Goal: Information Seeking & Learning: Learn about a topic

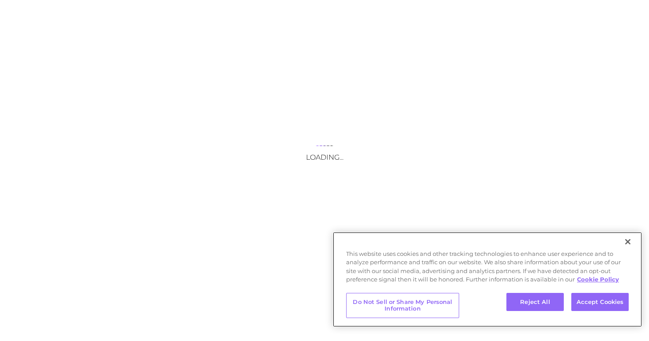
click at [627, 248] on button "Close" at bounding box center [627, 241] width 19 height 19
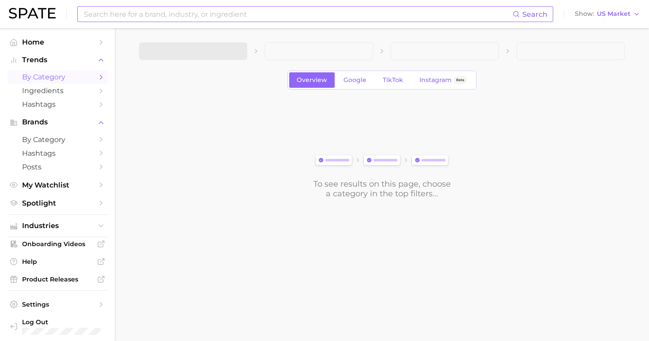
click at [200, 20] on input at bounding box center [298, 14] width 430 height 15
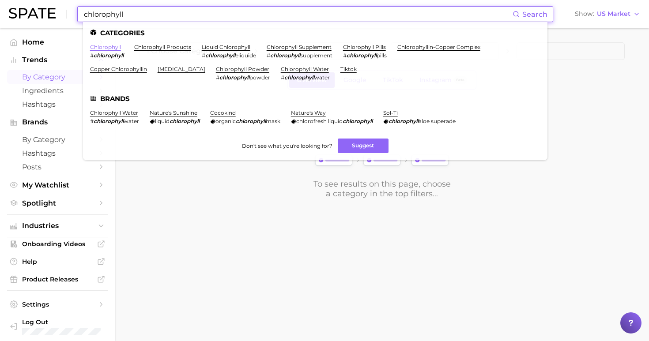
type input "chlorophyll"
click at [109, 45] on link "chlorophyll" at bounding box center [105, 47] width 31 height 7
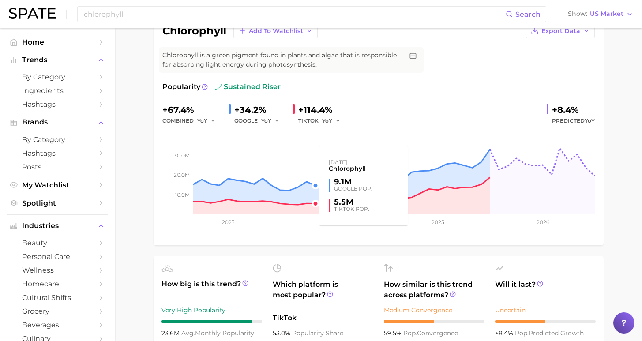
scroll to position [96, 0]
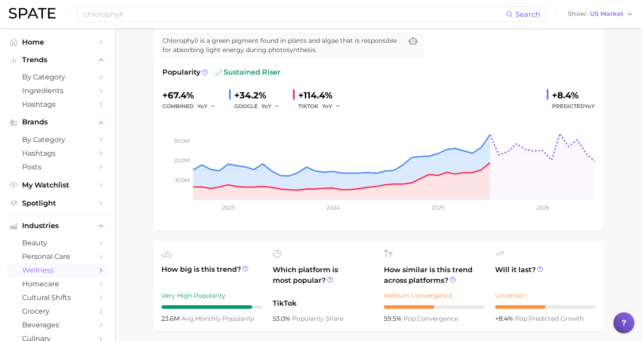
click at [53, 266] on span "wellness" at bounding box center [57, 270] width 71 height 8
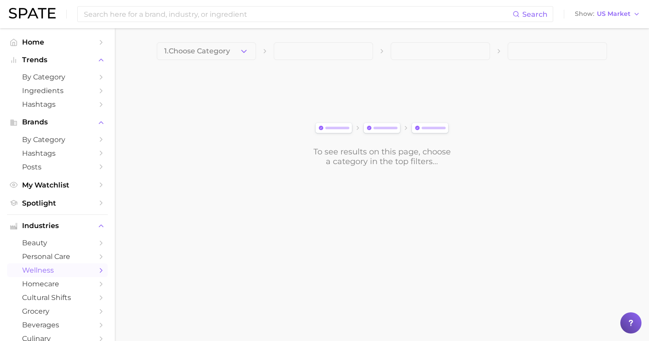
click at [240, 54] on icon "button" at bounding box center [243, 51] width 9 height 9
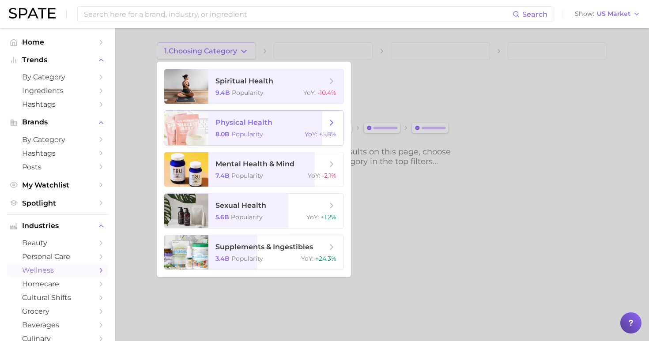
click at [254, 139] on span "physical health 8.0b Popularity YoY : +5.8%" at bounding box center [275, 128] width 135 height 34
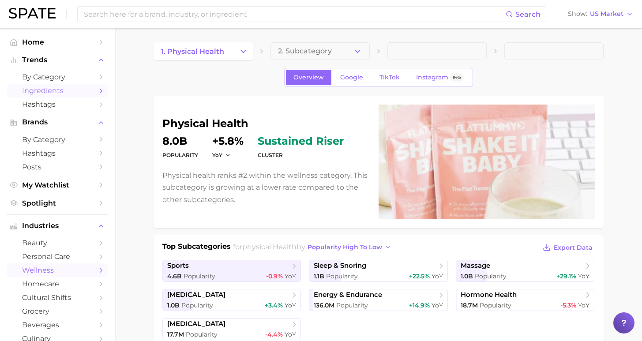
click at [49, 89] on span "Ingredients" at bounding box center [57, 91] width 71 height 8
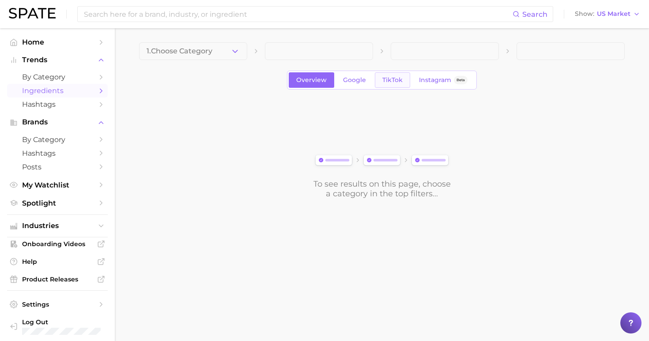
click at [399, 79] on span "TikTok" at bounding box center [392, 80] width 20 height 8
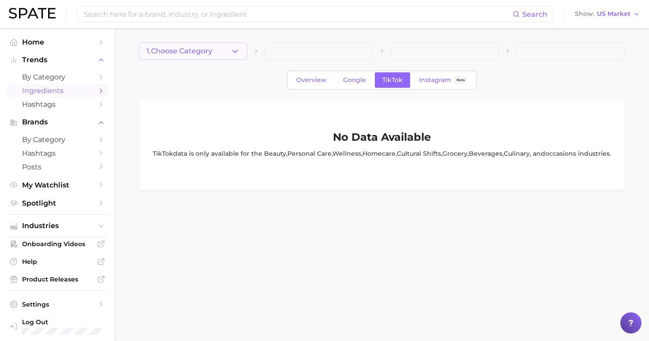
click at [214, 51] on button "1. Choose Category" at bounding box center [193, 51] width 108 height 18
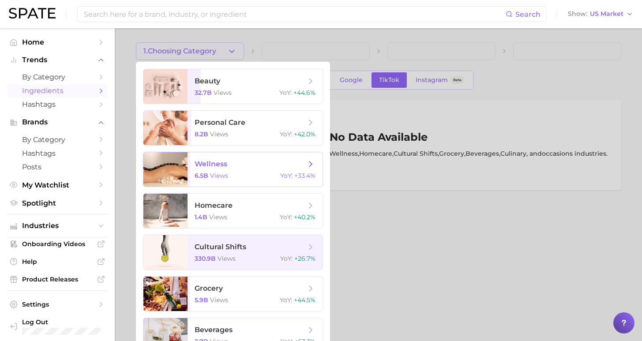
click at [235, 155] on span "wellness 6.5b views YoY : +33.4%" at bounding box center [255, 169] width 135 height 34
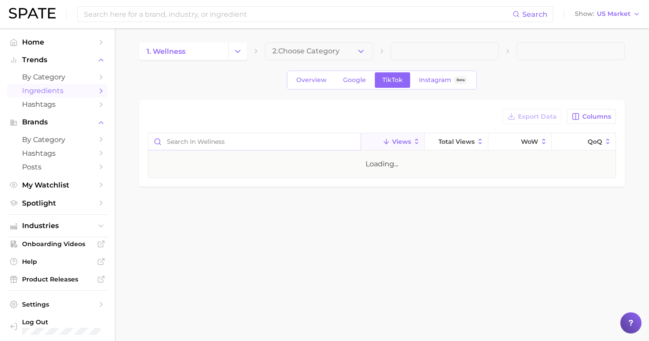
click at [295, 144] on input "Search in wellness" at bounding box center [254, 141] width 212 height 17
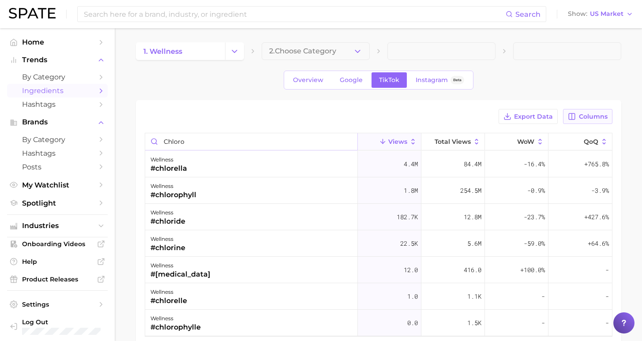
type input "chloro"
click at [588, 119] on span "Columns" at bounding box center [593, 117] width 29 height 8
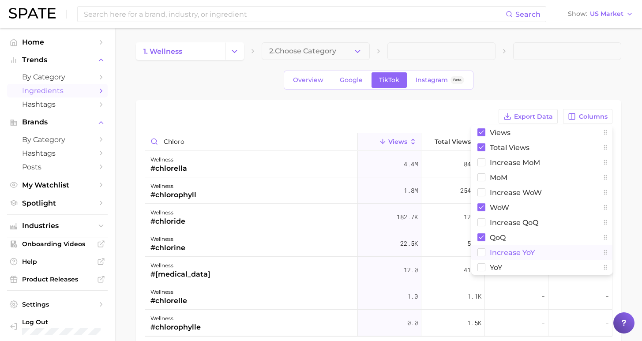
click at [499, 252] on span "increase YoY" at bounding box center [512, 253] width 45 height 8
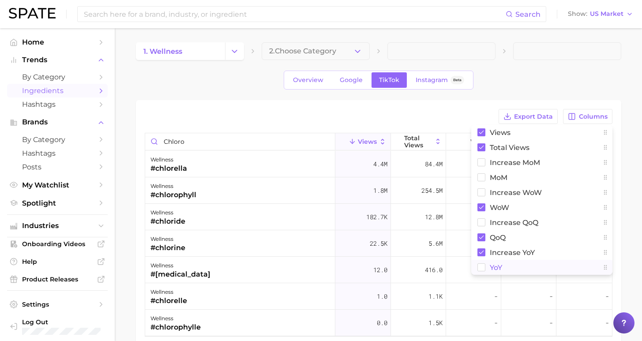
click at [495, 269] on span "YoY" at bounding box center [496, 268] width 12 height 8
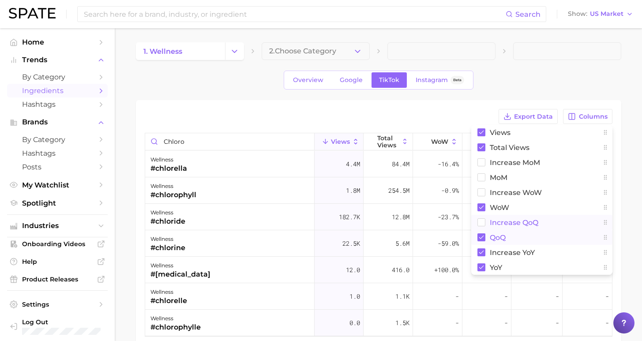
click at [492, 236] on span "QoQ" at bounding box center [498, 238] width 16 height 8
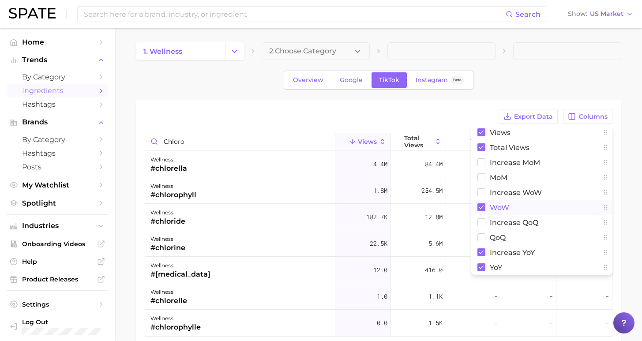
click at [490, 209] on span "WoW" at bounding box center [499, 208] width 19 height 8
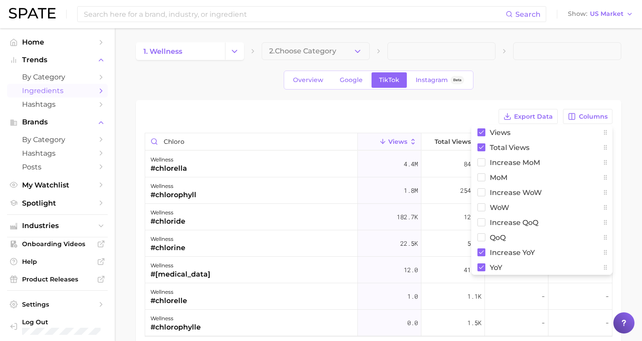
click at [561, 71] on div "Overview Google TikTok Instagram Beta" at bounding box center [379, 80] width 486 height 19
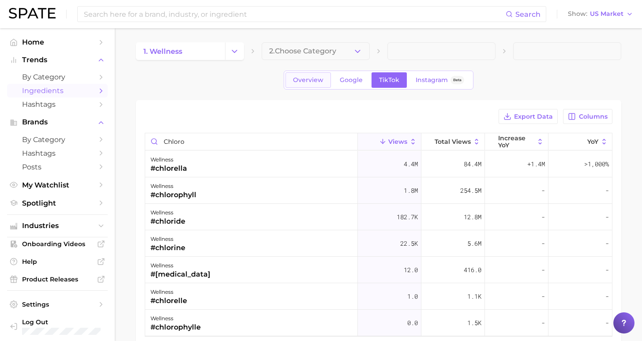
click at [320, 87] on link "Overview" at bounding box center [308, 79] width 45 height 15
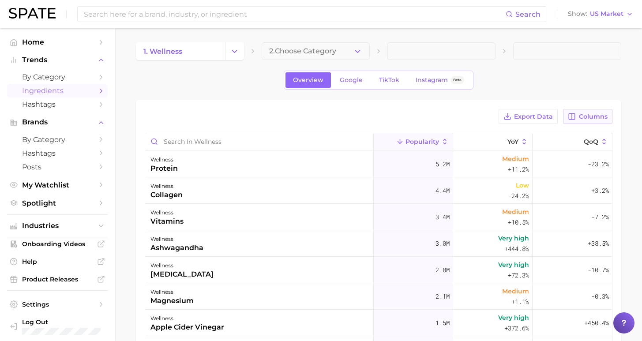
click at [580, 119] on button "Columns" at bounding box center [587, 116] width 49 height 15
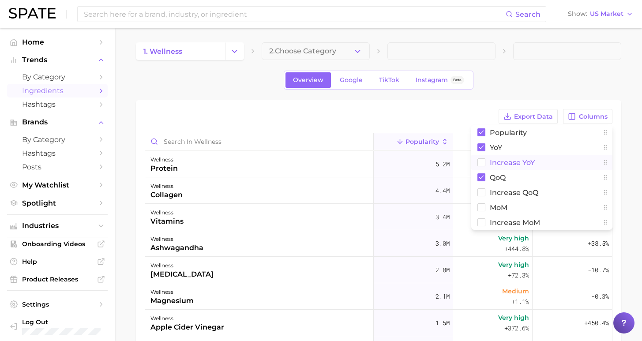
click at [502, 167] on button "Increase YoY" at bounding box center [541, 162] width 141 height 15
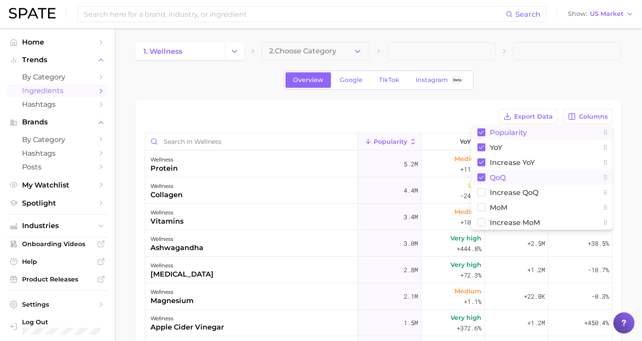
drag, startPoint x: 496, startPoint y: 177, endPoint x: 503, endPoint y: 127, distance: 50.4
click at [496, 177] on span "QoQ" at bounding box center [498, 178] width 16 height 8
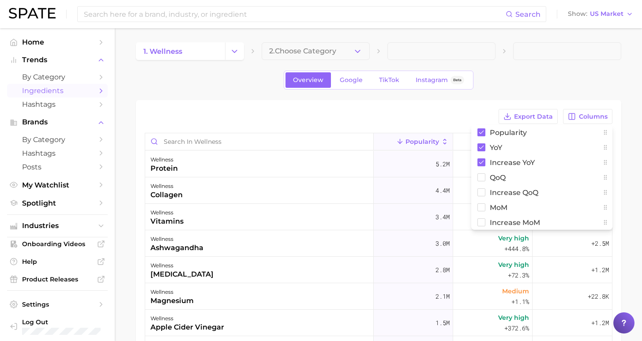
click at [480, 90] on div "1. wellness 2. Choose Category Overview Google TikTok Instagram Beta Export Dat…" at bounding box center [379, 262] width 486 height 441
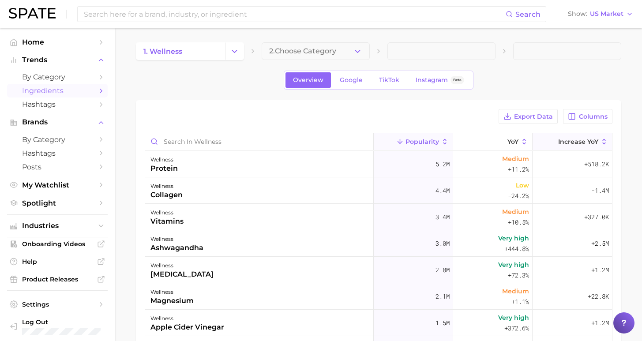
click at [552, 143] on button "Increase YoY" at bounding box center [572, 141] width 79 height 17
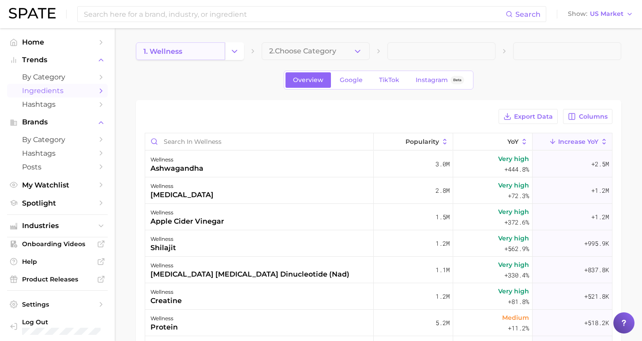
click at [202, 52] on link "1. wellness" at bounding box center [180, 51] width 89 height 18
click at [227, 50] on button "Change Category" at bounding box center [234, 51] width 19 height 18
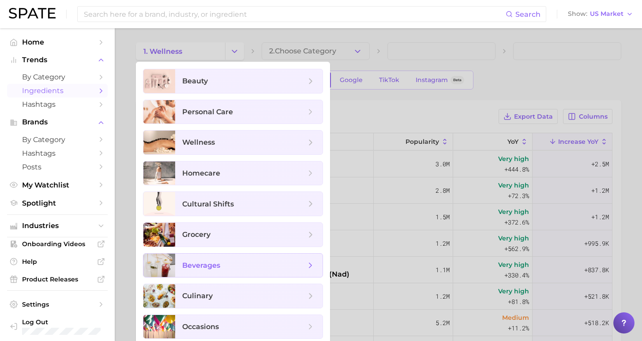
click at [245, 268] on span "beverages" at bounding box center [244, 266] width 124 height 10
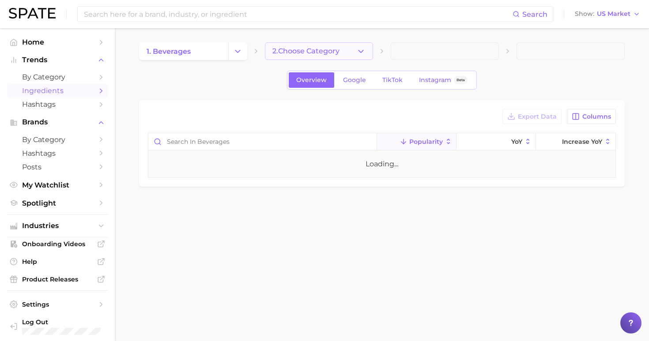
click at [331, 49] on span "2. Choose Category" at bounding box center [305, 51] width 67 height 8
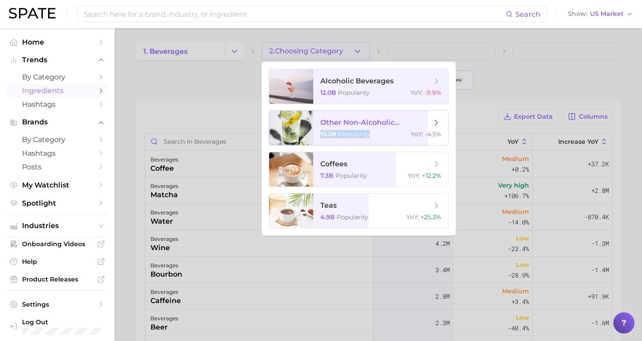
click at [378, 132] on span "other non-alcoholic beverages 10.2b Popularity YoY : -4.5%" at bounding box center [380, 128] width 135 height 34
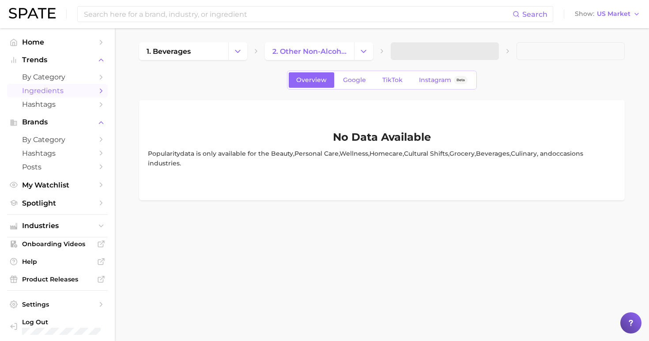
click at [418, 52] on span at bounding box center [445, 51] width 108 height 18
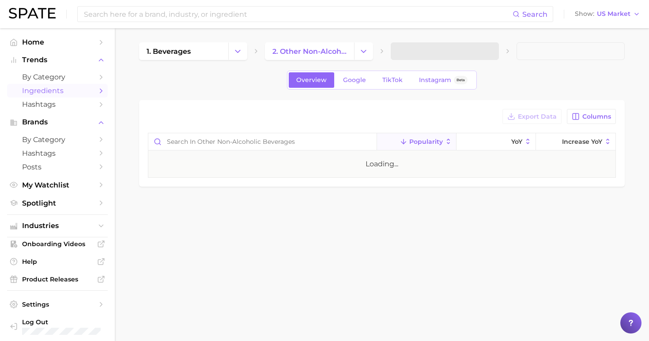
click at [476, 52] on span at bounding box center [445, 51] width 108 height 18
click at [476, 52] on button "3. Subcategory" at bounding box center [445, 51] width 108 height 18
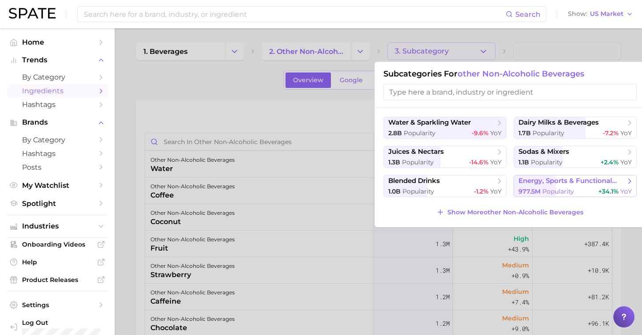
click at [561, 191] on span "Popularity" at bounding box center [559, 191] width 32 height 8
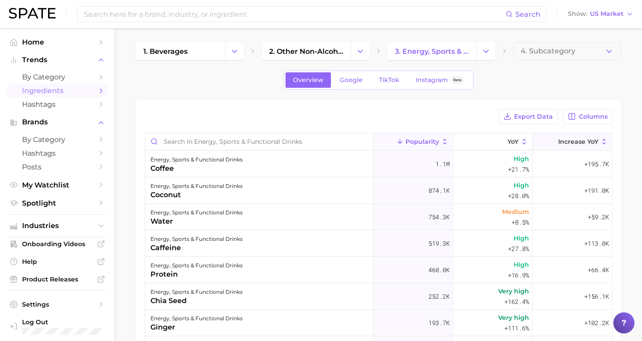
click at [576, 140] on span "Increase YoY" at bounding box center [578, 141] width 40 height 7
click at [435, 297] on span "124.1k" at bounding box center [439, 296] width 21 height 11
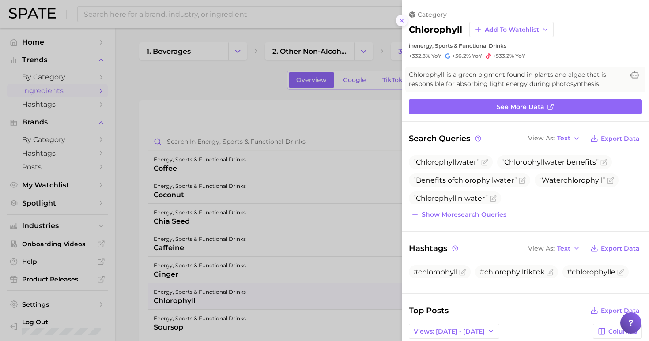
click at [399, 17] on icon at bounding box center [401, 20] width 7 height 7
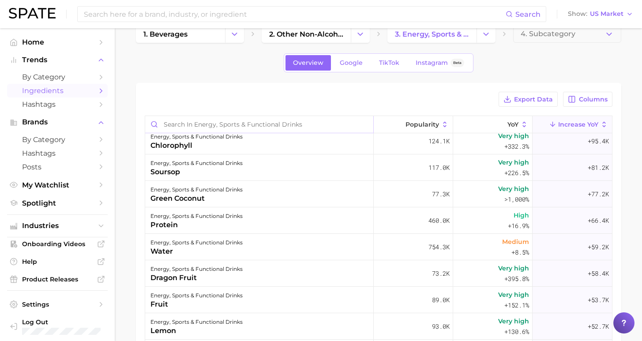
scroll to position [195, 0]
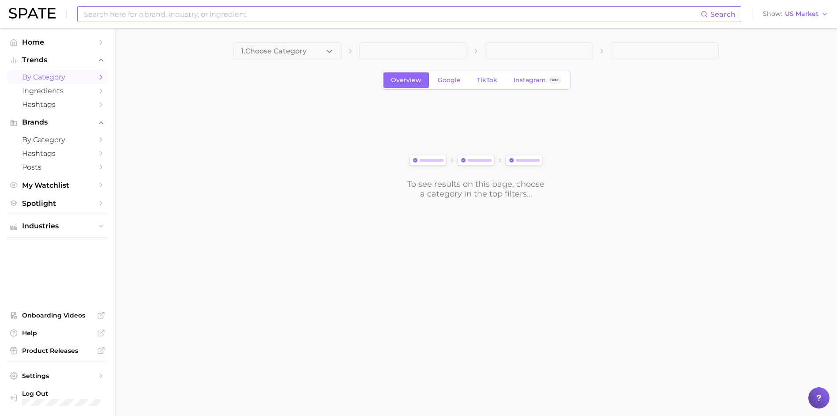
click at [347, 14] on input at bounding box center [392, 14] width 618 height 15
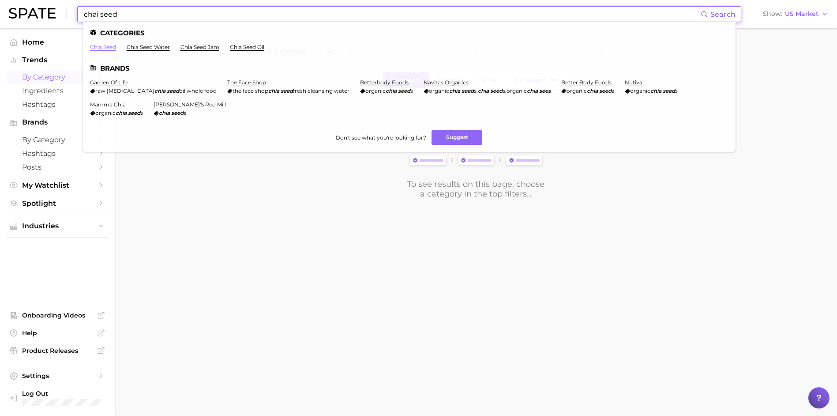
type input "chai seed"
click at [106, 49] on link "chia seed" at bounding box center [103, 47] width 26 height 7
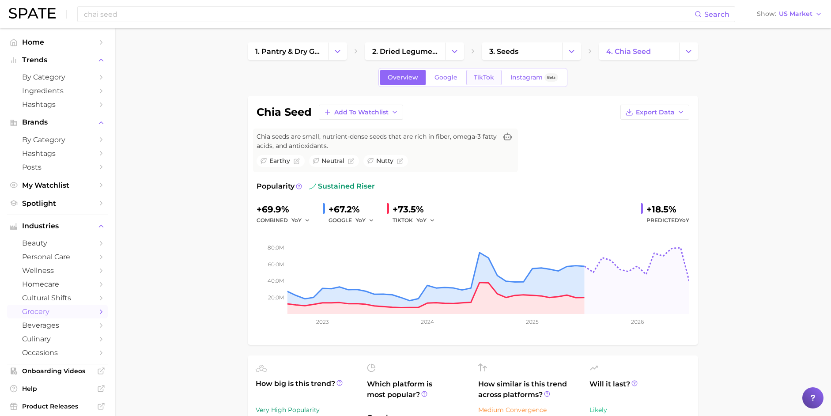
click at [477, 79] on span "TikTok" at bounding box center [484, 78] width 20 height 8
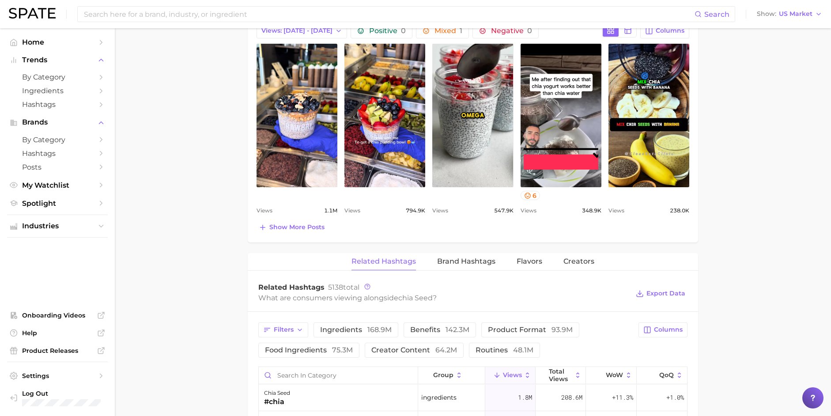
scroll to position [576, 0]
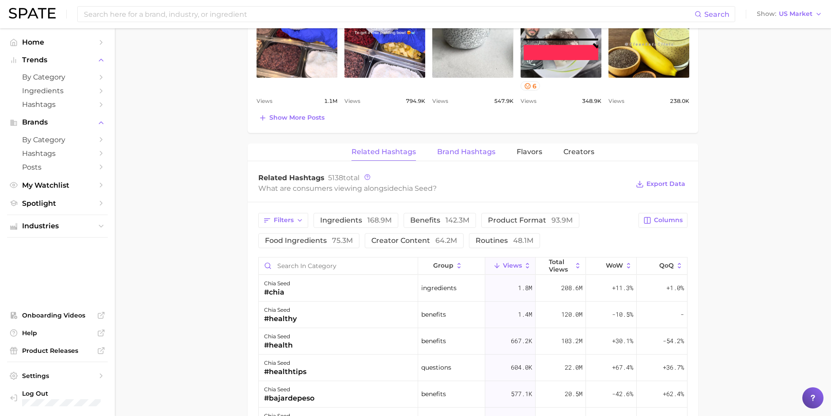
click at [475, 150] on span "Brand Hashtags" at bounding box center [466, 152] width 58 height 8
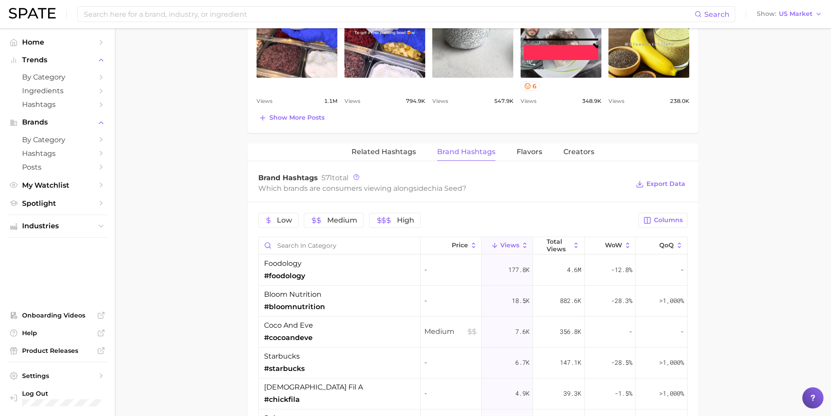
click at [509, 249] on button "Views" at bounding box center [507, 245] width 51 height 17
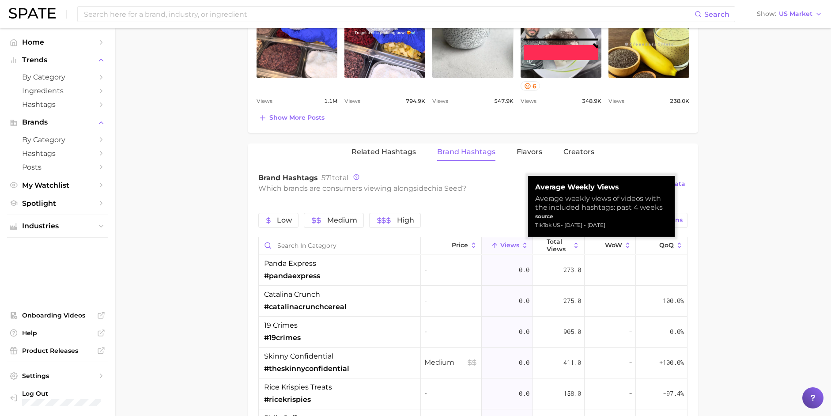
click at [509, 249] on button "Views" at bounding box center [507, 245] width 51 height 17
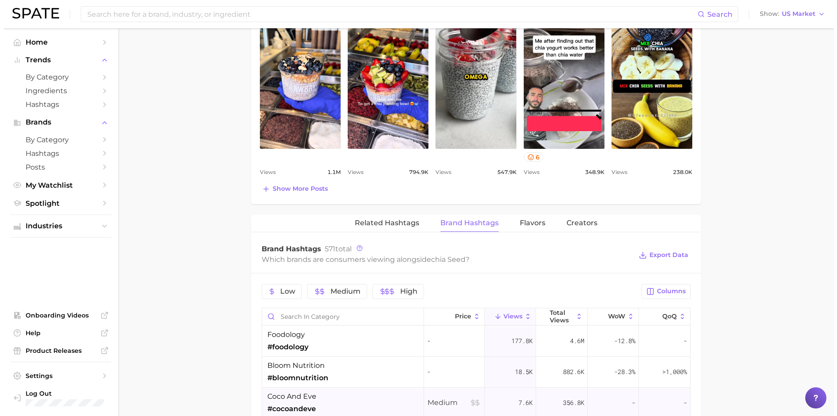
scroll to position [611, 0]
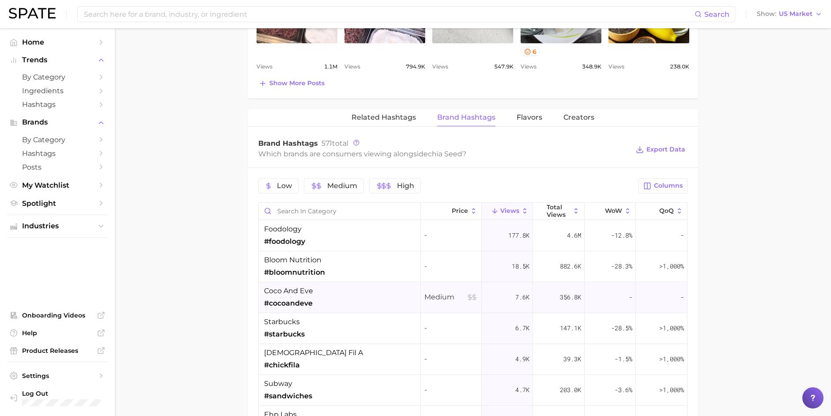
click at [298, 295] on span "coco and eve" at bounding box center [288, 291] width 49 height 11
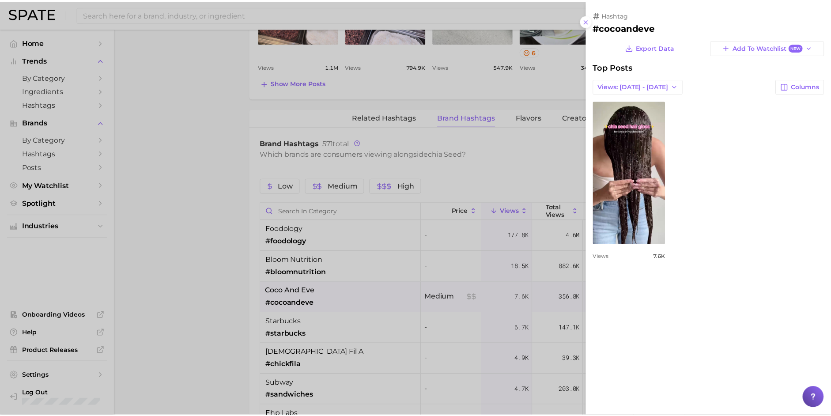
scroll to position [0, 0]
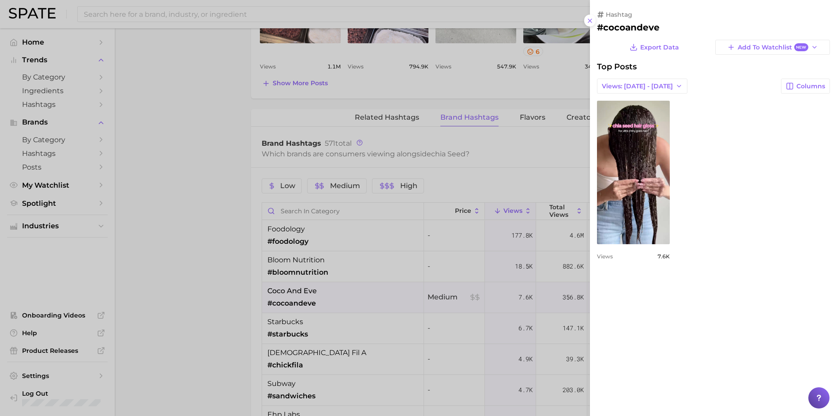
click at [325, 329] on div at bounding box center [418, 208] width 837 height 416
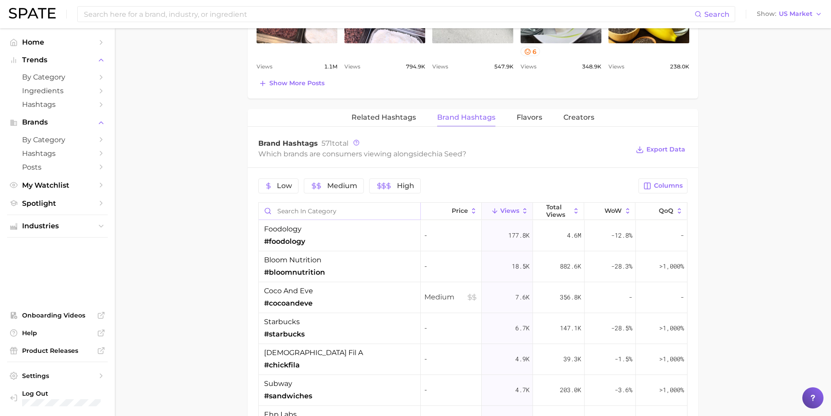
click at [311, 213] on input "Search in category" at bounding box center [340, 211] width 162 height 17
type input "true"
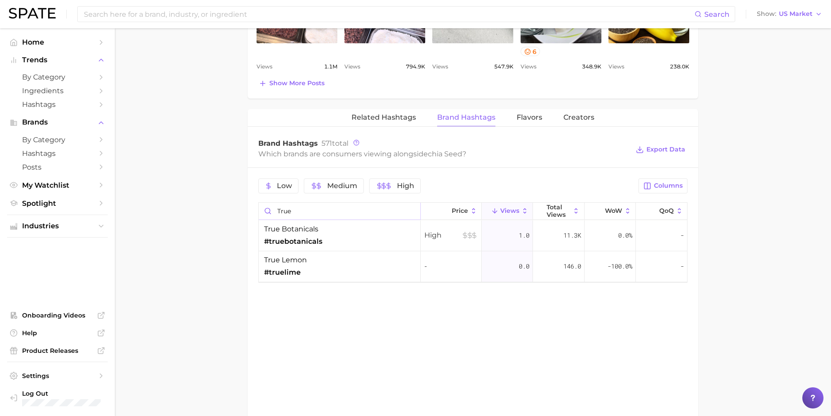
click at [410, 212] on input "true" at bounding box center [340, 211] width 162 height 17
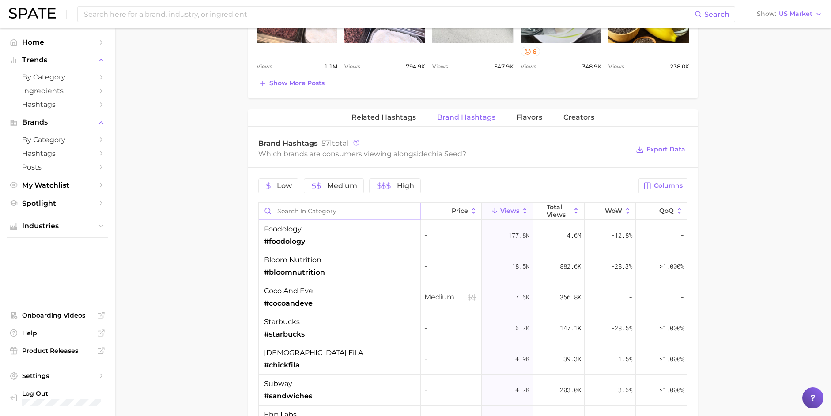
click at [386, 210] on input "Search in category" at bounding box center [340, 211] width 162 height 17
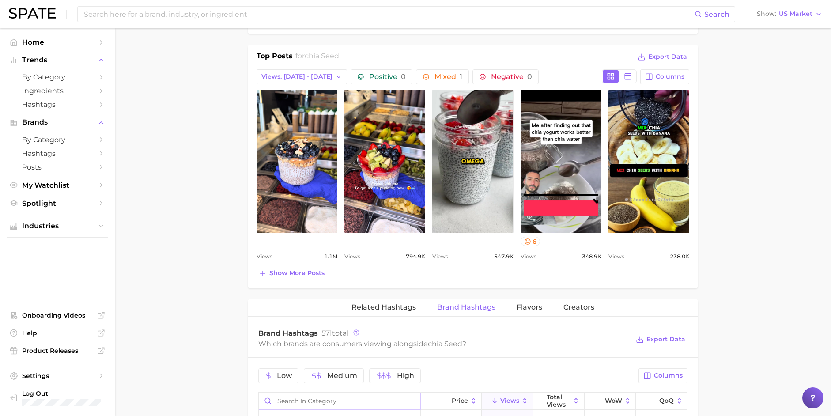
scroll to position [711, 0]
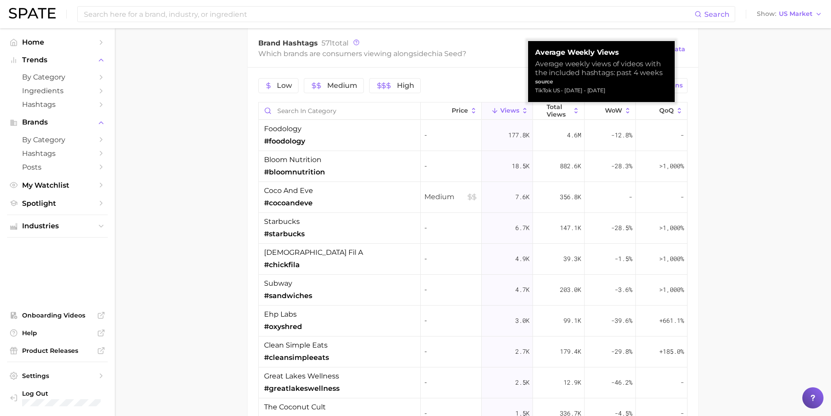
drag, startPoint x: 198, startPoint y: 212, endPoint x: 255, endPoint y: 170, distance: 70.5
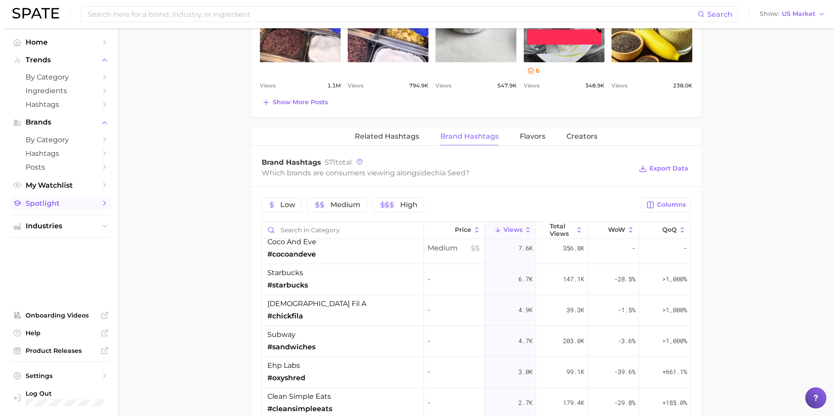
scroll to position [123, 0]
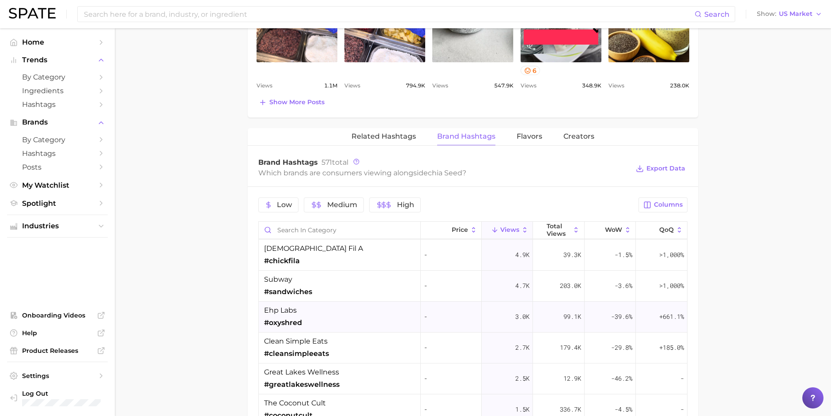
click at [303, 313] on div "ehp labs #oxyshred" at bounding box center [340, 317] width 162 height 31
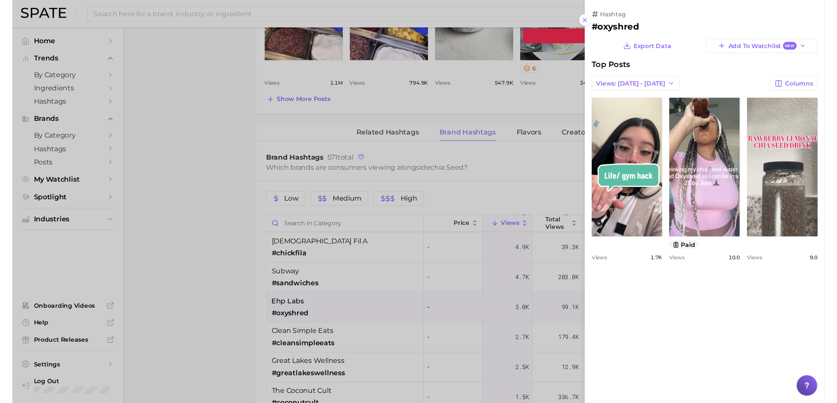
scroll to position [0, 0]
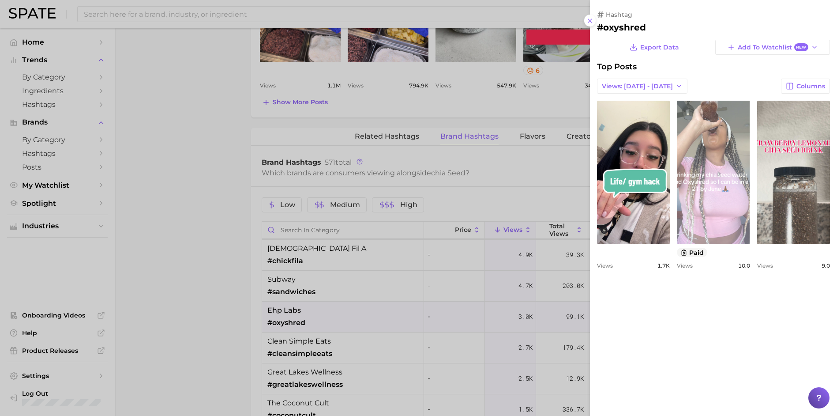
click at [726, 211] on link "view post on TikTok" at bounding box center [713, 172] width 73 height 143
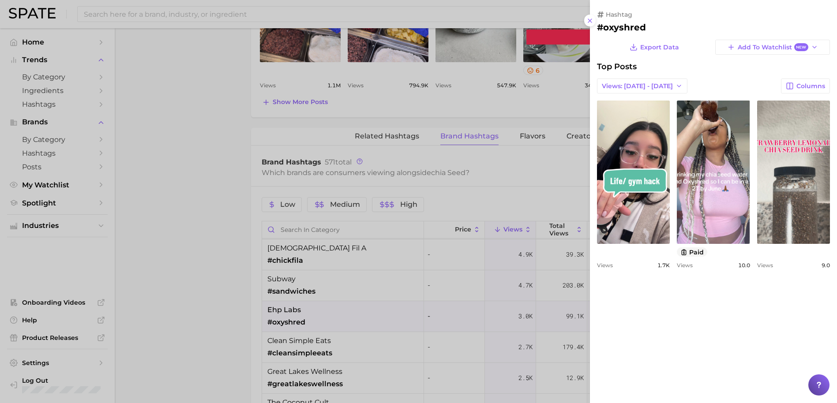
click at [186, 263] on div at bounding box center [418, 201] width 837 height 403
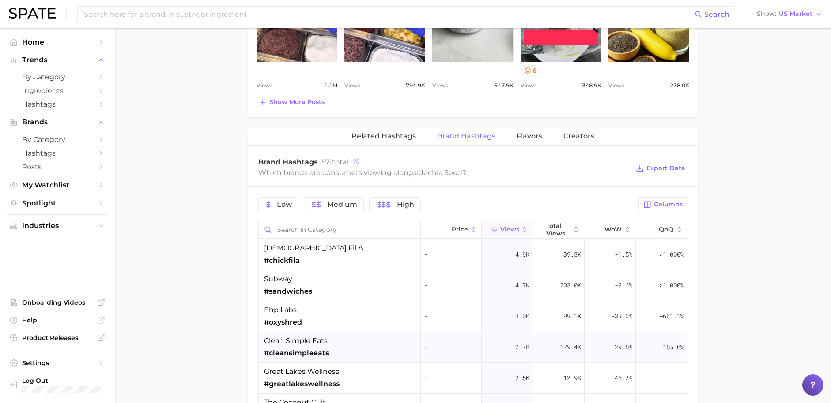
click at [337, 343] on div "clean simple eats #cleansimpleeats" at bounding box center [340, 347] width 162 height 31
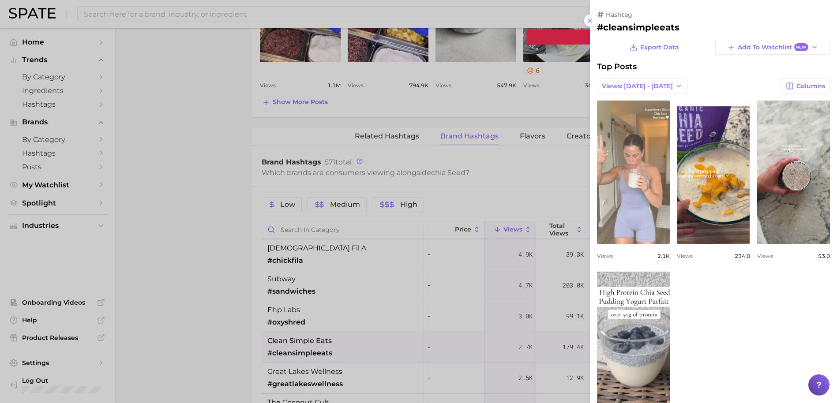
click at [629, 159] on link "view post on TikTok" at bounding box center [633, 172] width 73 height 143
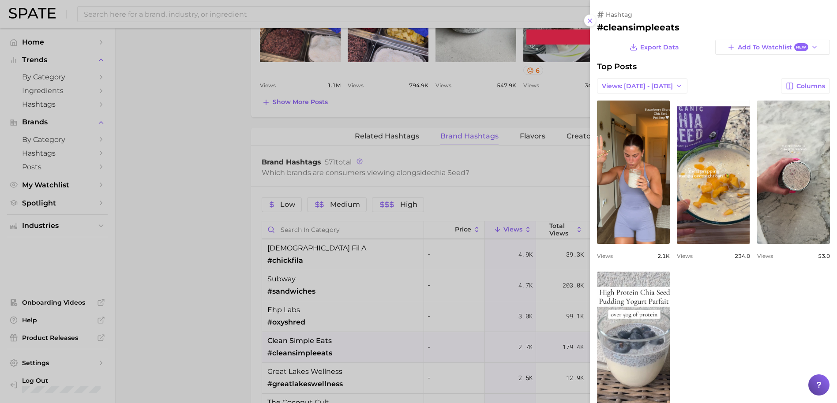
click at [207, 286] on div at bounding box center [418, 201] width 837 height 403
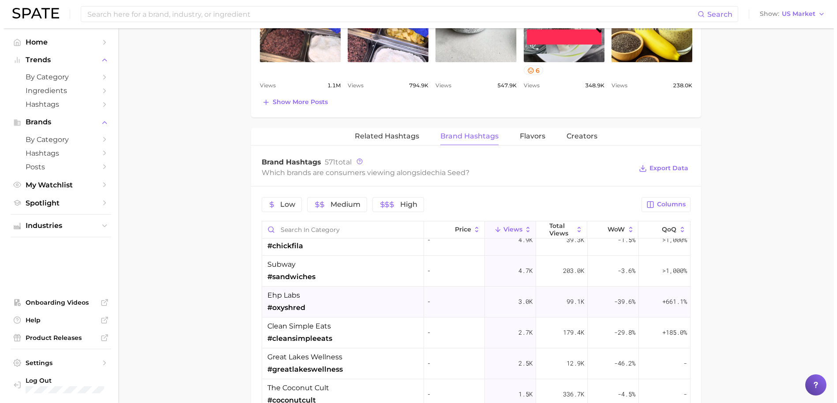
scroll to position [174, 0]
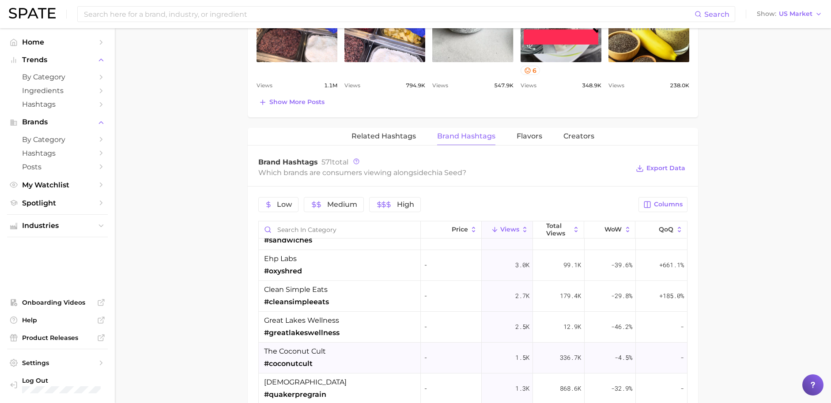
click at [342, 358] on div "the coconut cult #coconutcult" at bounding box center [340, 358] width 162 height 31
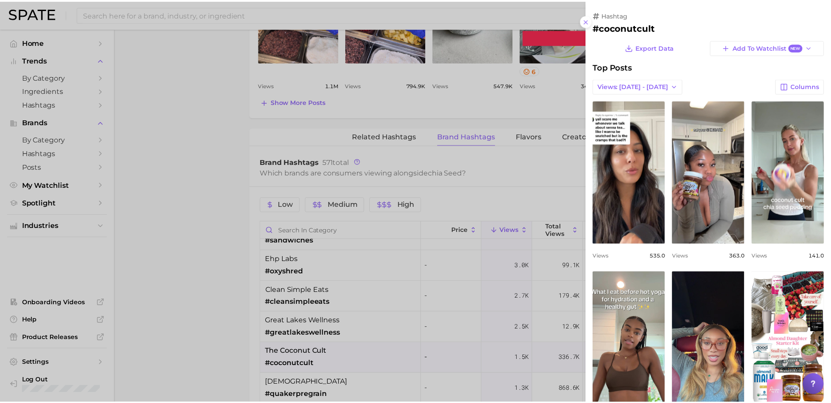
scroll to position [0, 0]
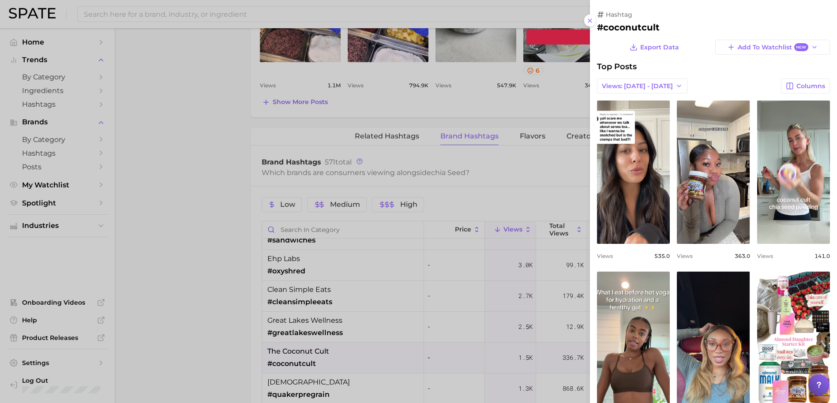
click at [395, 135] on div at bounding box center [418, 201] width 837 height 403
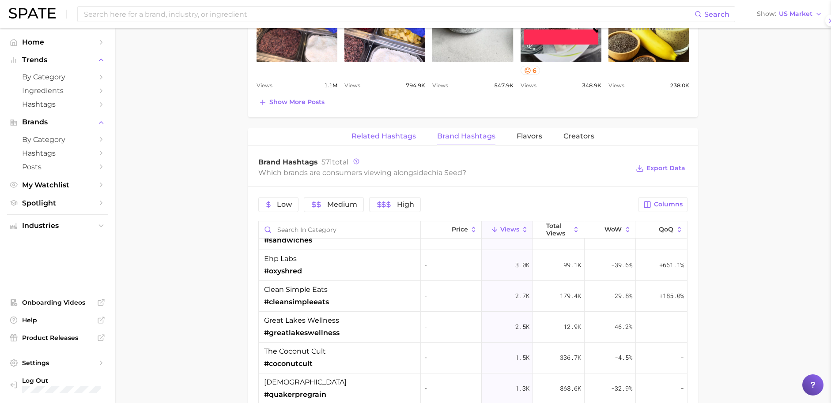
click at [389, 136] on div at bounding box center [415, 201] width 831 height 403
click at [383, 139] on span "Related Hashtags" at bounding box center [383, 136] width 64 height 8
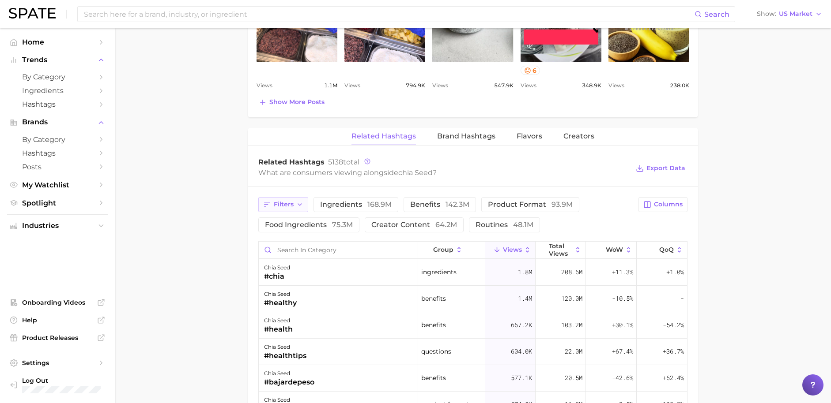
click at [301, 205] on icon "button" at bounding box center [299, 204] width 7 height 7
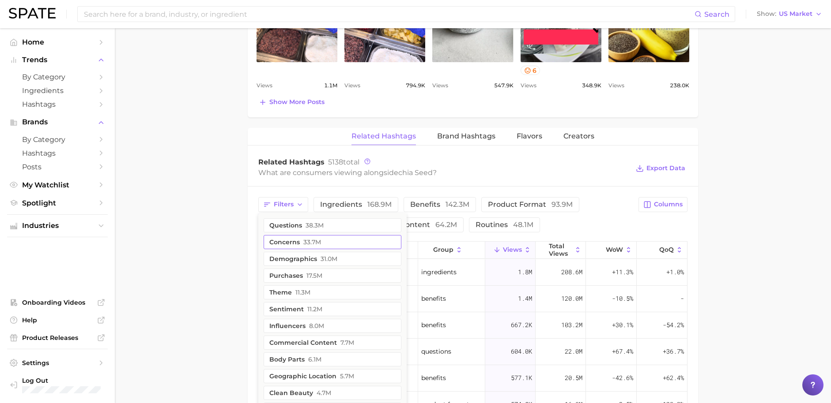
click at [311, 241] on span "33.7m" at bounding box center [312, 242] width 18 height 7
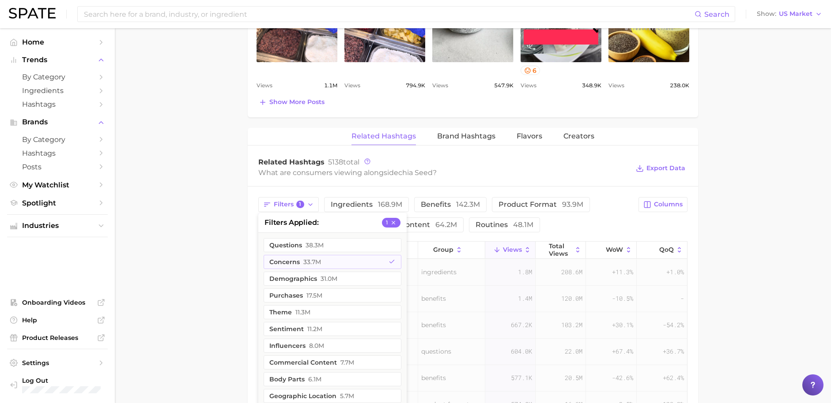
click at [196, 238] on main "1. pantry & dry goods 2. dried legumes, beans, seeds & nuts 3. seeds 4. chia se…" at bounding box center [473, 68] width 716 height 1263
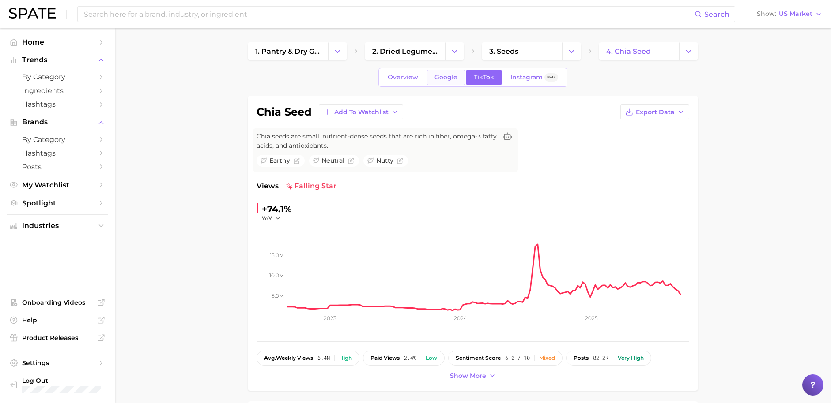
click at [452, 78] on span "Google" at bounding box center [445, 78] width 23 height 8
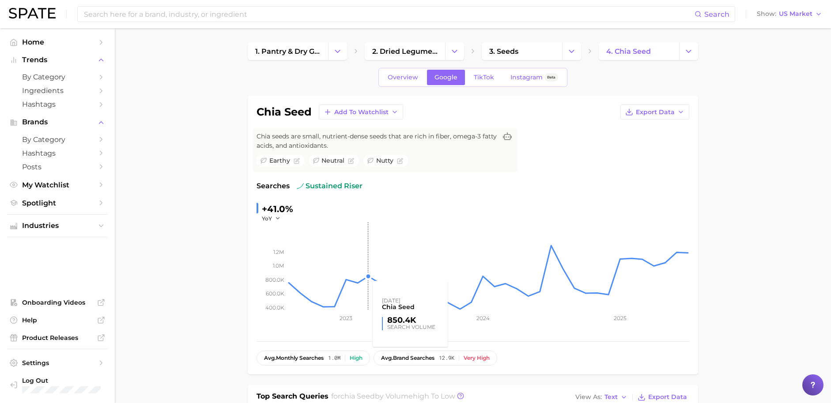
scroll to position [404, 0]
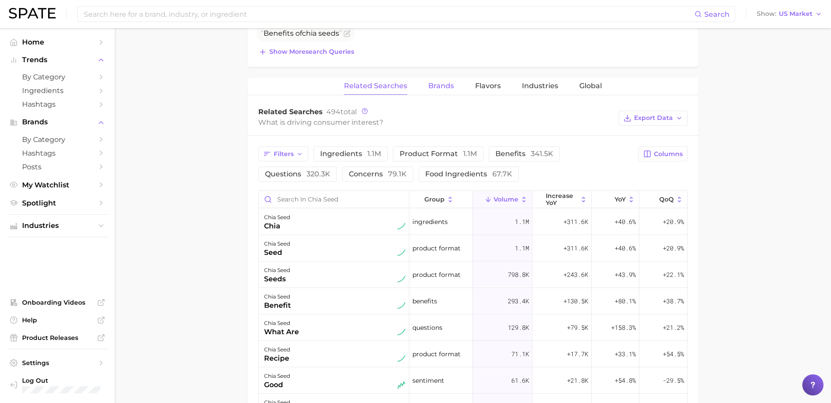
click at [438, 87] on span "Brands" at bounding box center [441, 86] width 26 height 8
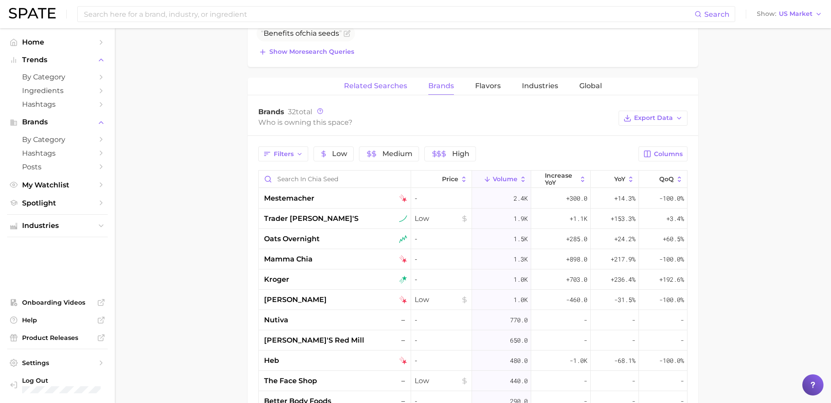
click at [373, 83] on span "Related Searches" at bounding box center [375, 86] width 63 height 8
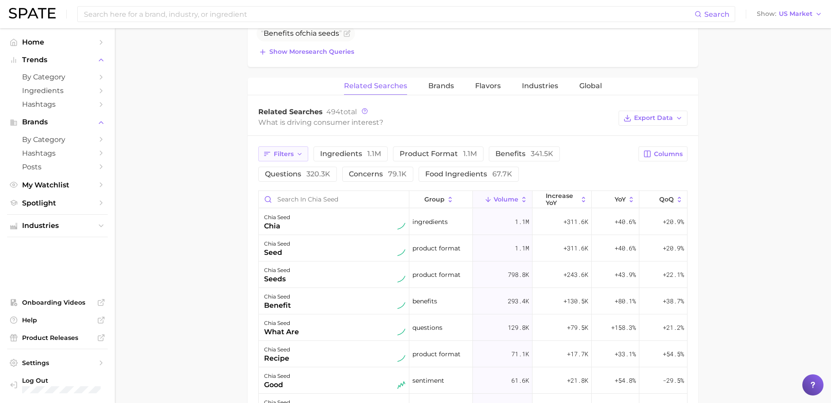
click at [293, 154] on button "Filters" at bounding box center [283, 154] width 50 height 15
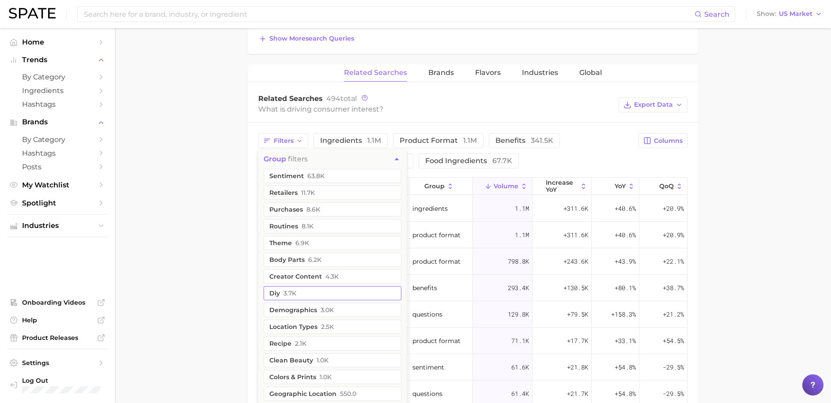
scroll to position [457, 0]
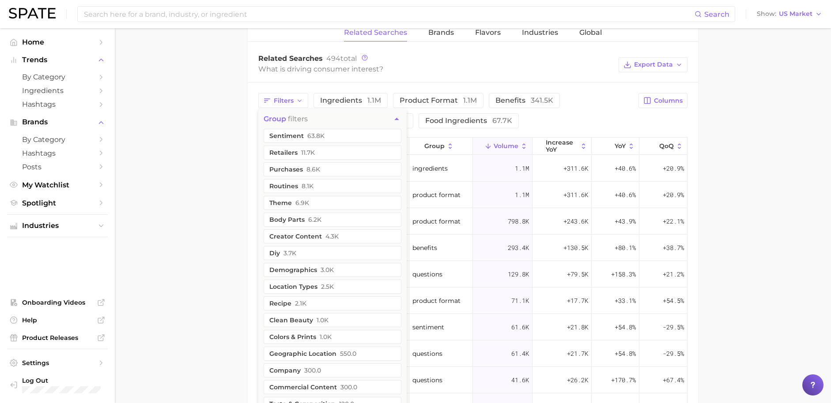
drag, startPoint x: 493, startPoint y: 113, endPoint x: 494, endPoint y: 109, distance: 4.5
click at [493, 112] on div "Filters group filters sentiment 63.8k retailers 11.7k purchases 8.6k routines 8…" at bounding box center [445, 110] width 375 height 35
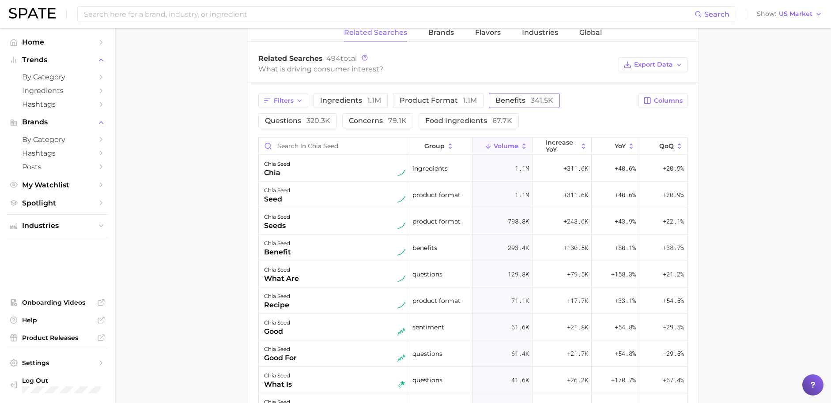
click at [496, 98] on span "benefits 341.5k" at bounding box center [524, 100] width 58 height 8
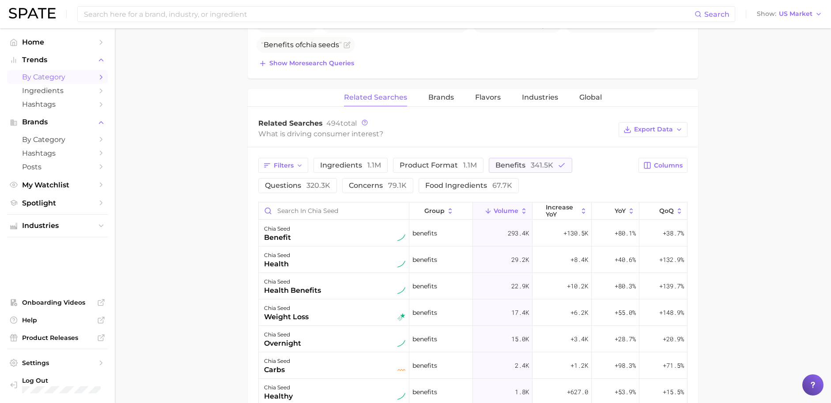
scroll to position [326, 0]
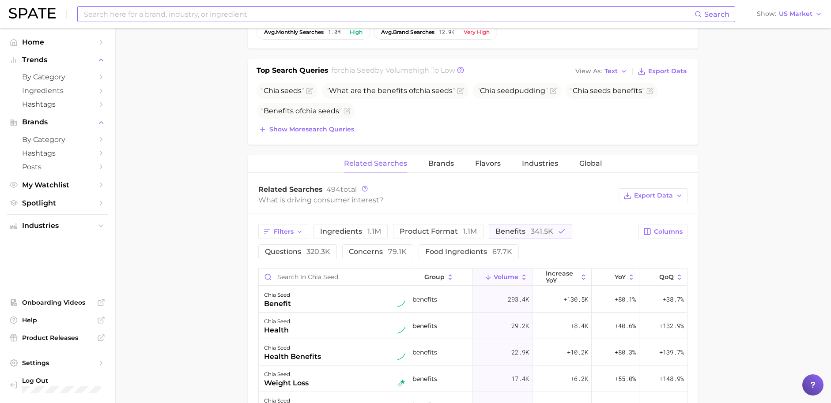
click at [233, 13] on input at bounding box center [388, 14] width 611 height 15
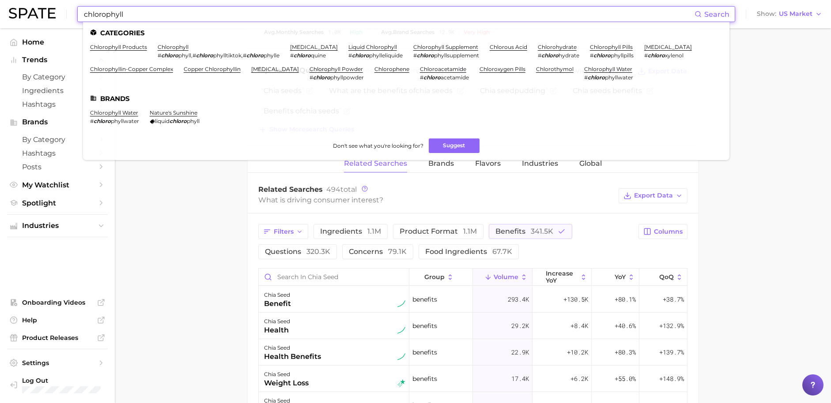
drag, startPoint x: 8, startPoint y: 55, endPoint x: 168, endPoint y: 17, distance: 164.7
click at [168, 18] on input "chlorophyll" at bounding box center [388, 14] width 611 height 15
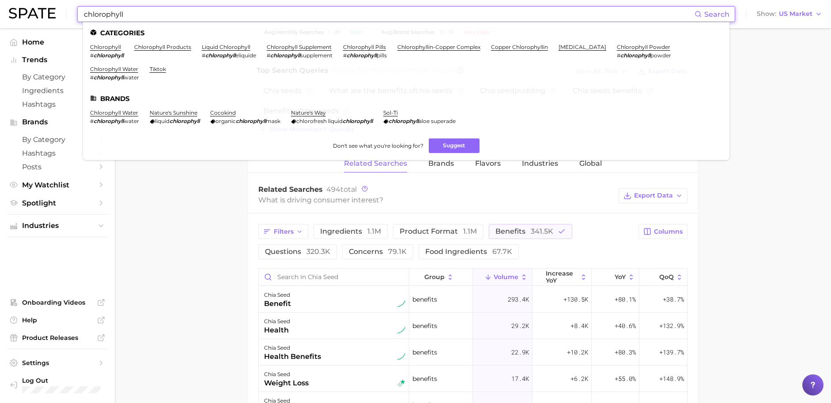
type input "chlorophyll"
drag, startPoint x: 140, startPoint y: 29, endPoint x: 111, endPoint y: 49, distance: 35.3
click at [111, 49] on link "chlorophyll" at bounding box center [105, 47] width 31 height 7
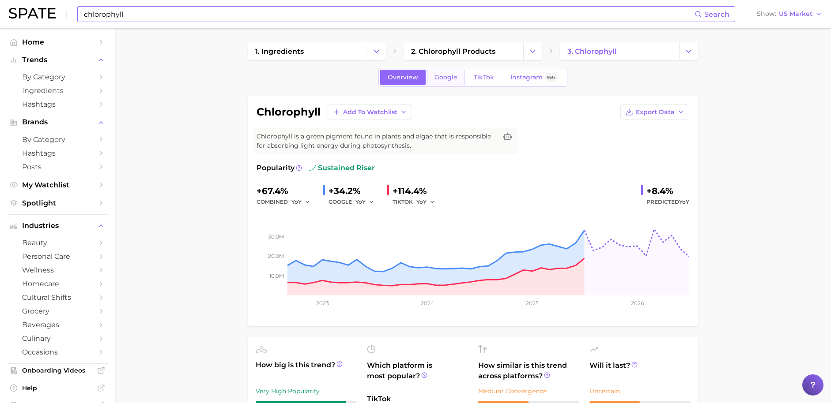
click at [455, 72] on link "Google" at bounding box center [446, 77] width 38 height 15
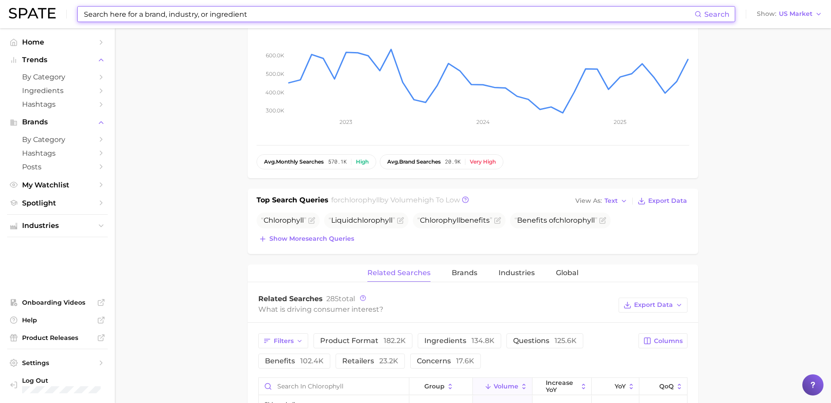
scroll to position [223, 0]
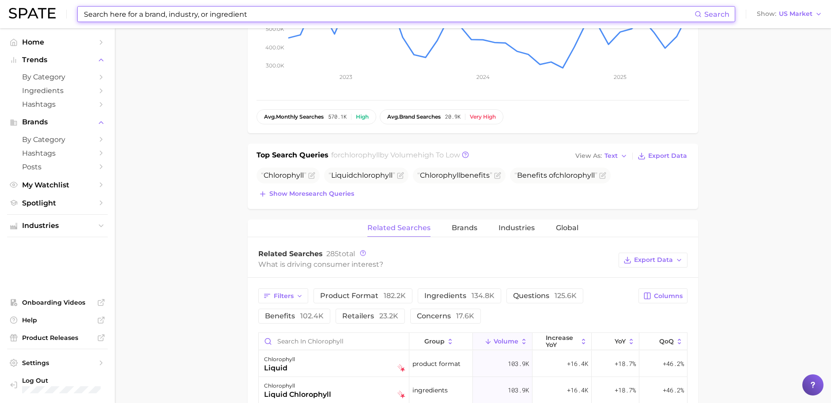
click at [324, 312] on span "benefits 102.4k" at bounding box center [294, 316] width 59 height 8
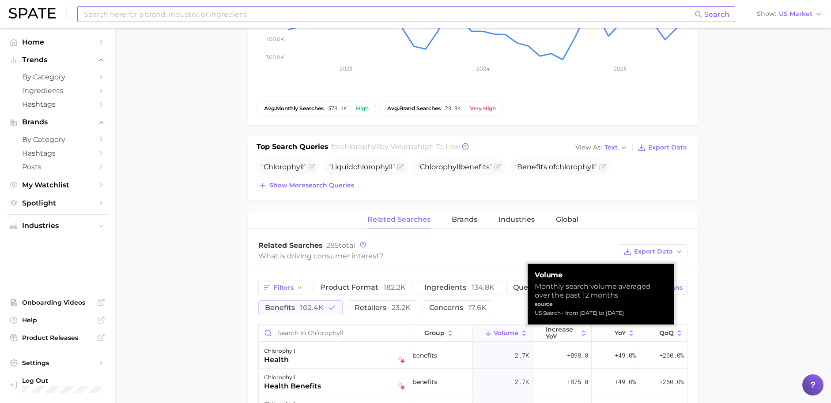
scroll to position [102, 0]
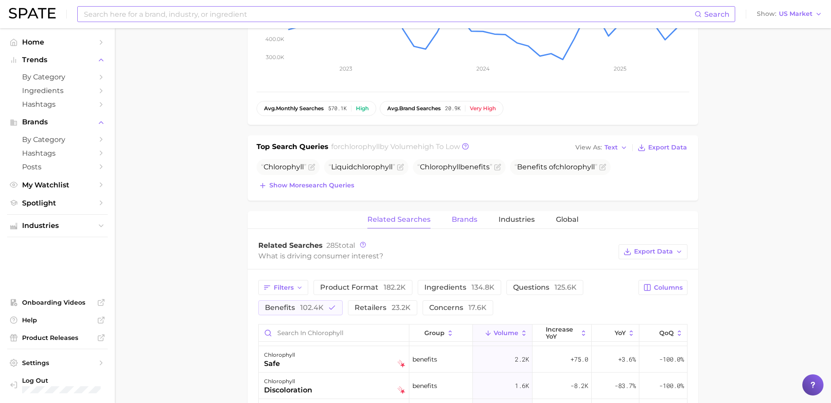
click at [464, 216] on button "Brands" at bounding box center [465, 219] width 26 height 17
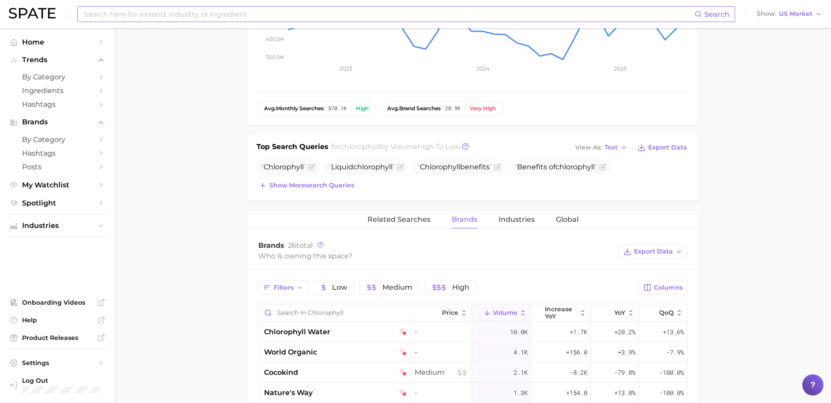
scroll to position [0, 0]
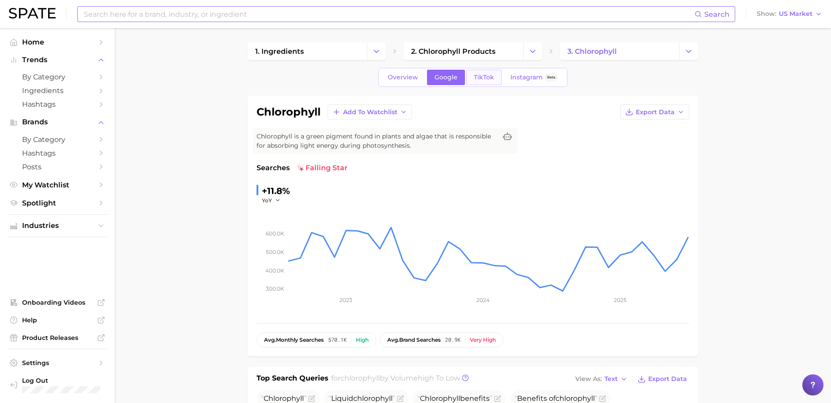
click at [487, 77] on span "TikTok" at bounding box center [484, 78] width 20 height 8
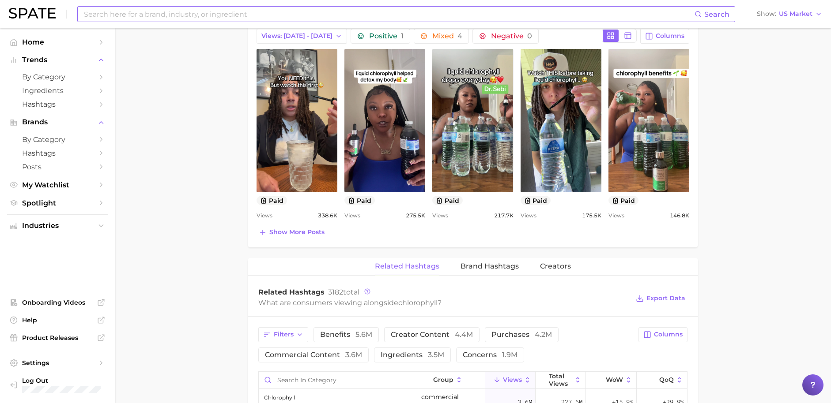
scroll to position [513, 0]
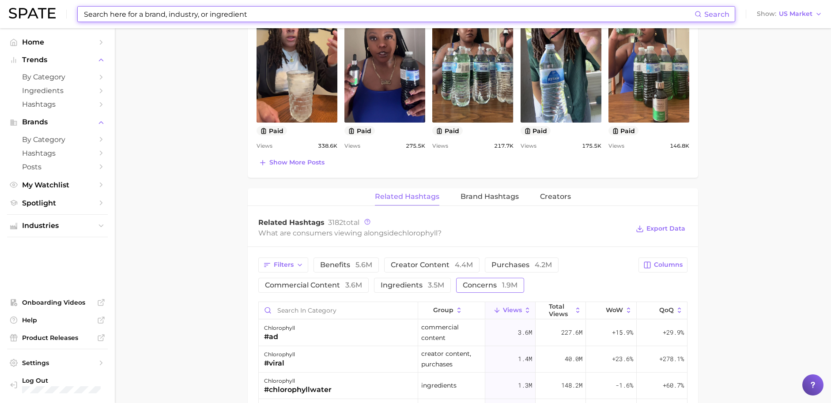
click at [502, 286] on span "1.9m" at bounding box center [509, 285] width 15 height 8
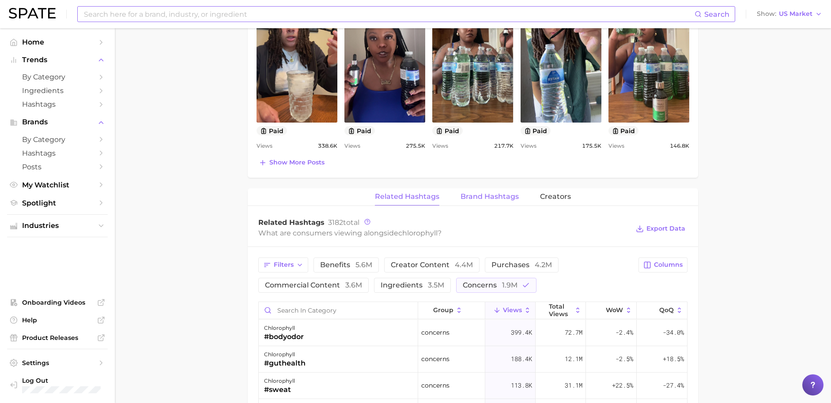
click at [470, 197] on span "Brand Hashtags" at bounding box center [489, 197] width 58 height 8
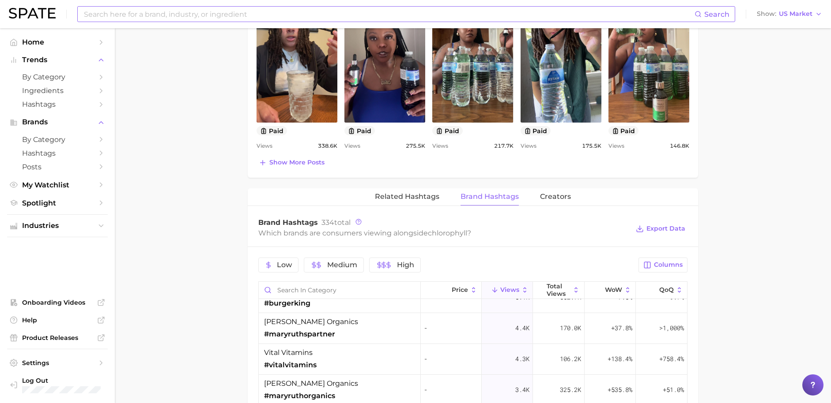
scroll to position [190, 0]
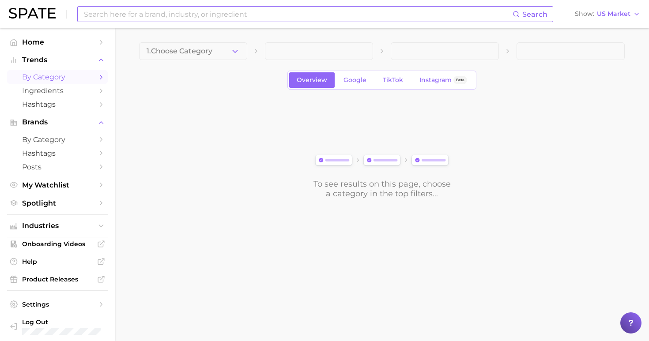
click at [306, 8] on input at bounding box center [298, 14] width 430 height 15
type input "spate"
